Goal: Find specific page/section: Find specific page/section

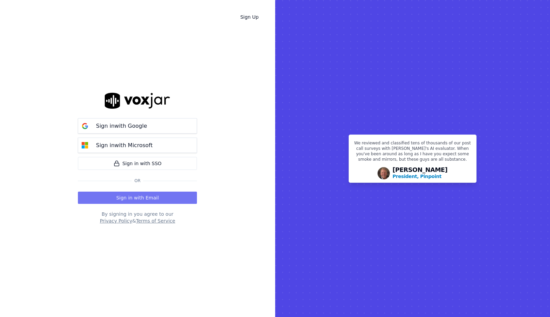
click at [138, 197] on button "Sign in with Email" at bounding box center [137, 198] width 119 height 12
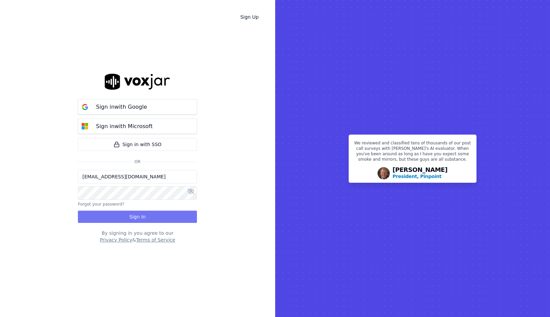
click at [139, 211] on button "Sign In" at bounding box center [137, 217] width 119 height 12
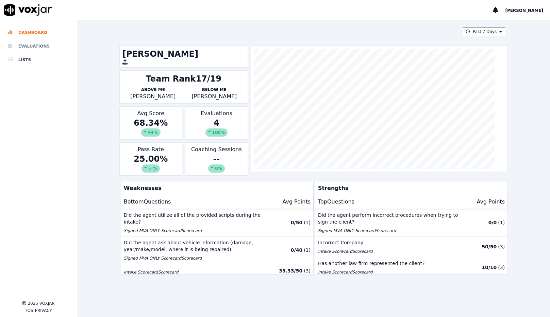
click at [30, 47] on li "Evaluations" at bounding box center [38, 46] width 60 height 14
